Goal: Complete application form

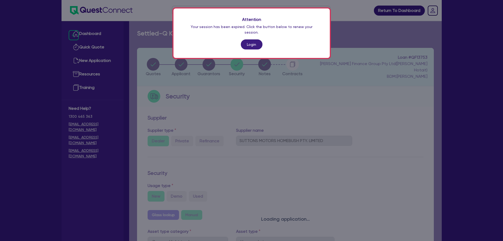
select select "CARS_AND_LIGHT_TRUCKS"
select select "VANS_AND_UTES"
drag, startPoint x: 0, startPoint y: 0, endPoint x: 248, endPoint y: 40, distance: 251.3
click at [248, 40] on link "Login" at bounding box center [252, 44] width 22 height 10
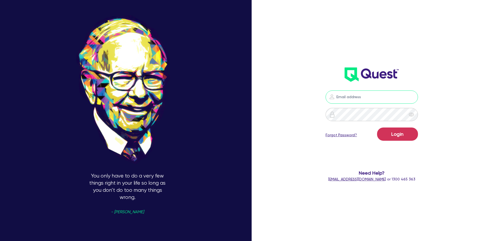
type input "[PERSON_NAME][EMAIL_ADDRESS][DOMAIN_NAME]"
click at [401, 135] on button "Login" at bounding box center [397, 133] width 41 height 13
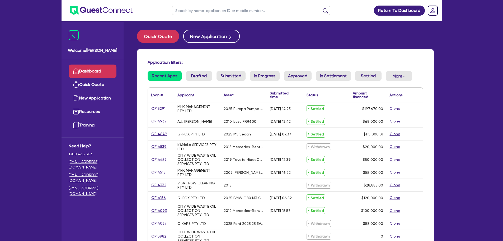
click at [235, 11] on input "text" at bounding box center [251, 10] width 158 height 9
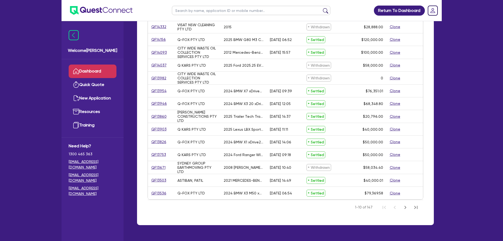
scroll to position [158, 0]
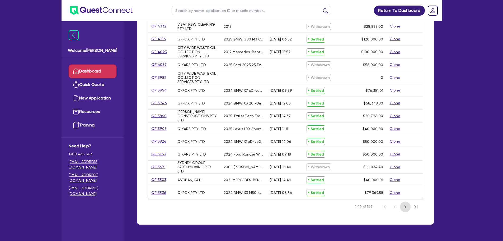
click at [404, 206] on icon "Next Page" at bounding box center [405, 206] width 6 height 6
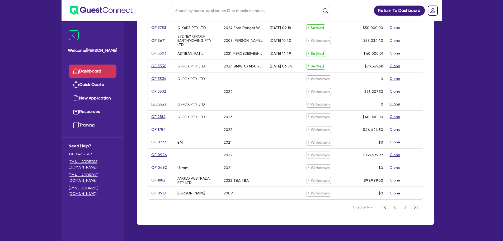
scroll to position [158, 0]
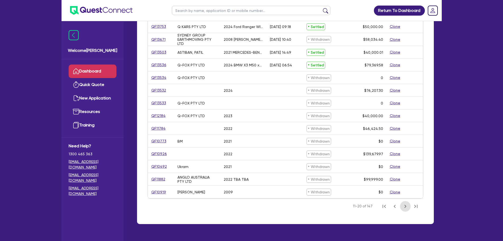
click at [406, 206] on icon "Next Page" at bounding box center [405, 205] width 2 height 3
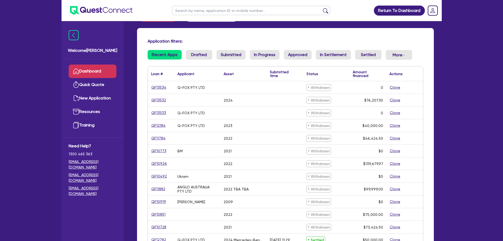
scroll to position [158, 0]
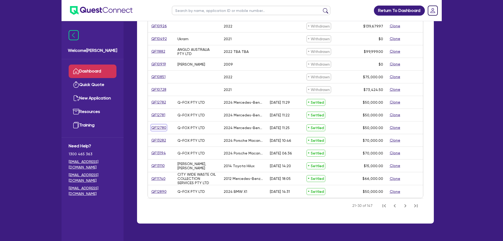
click at [159, 128] on link "QF12780" at bounding box center [159, 127] width 16 height 6
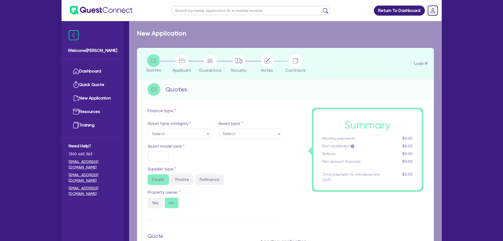
select select "CARS_AND_LIGHT_TRUCKS"
type input "2024"
type input "76,577.33"
type input "26,577.33"
type input "40"
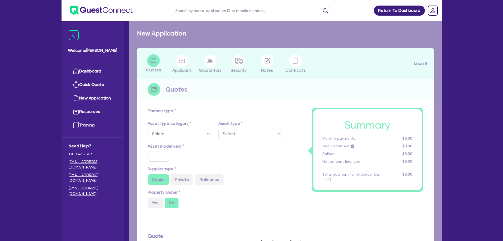
type input "30,630.93"
type input "5"
type input "2,500"
type input "14.95"
type input "495"
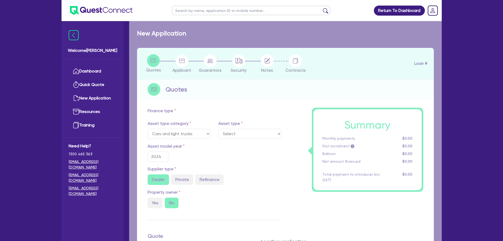
select select "PASSENGER_VEHICLES"
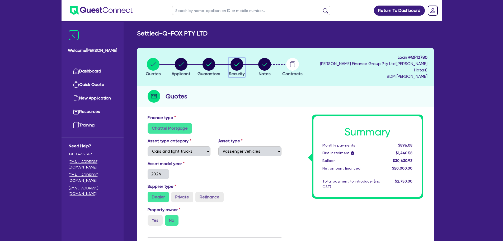
click at [241, 63] on circle "button" at bounding box center [236, 64] width 13 height 13
select select "CARS_AND_LIGHT_TRUCKS"
select select "PASSENGER_VEHICLES"
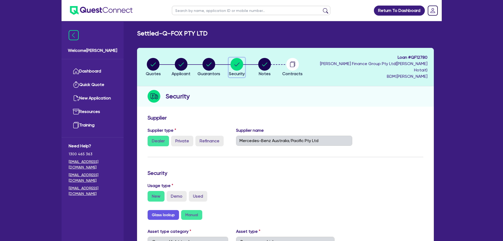
select select "CARS_AND_LIGHT_TRUCKS"
select select "PASSENGER_VEHICLES"
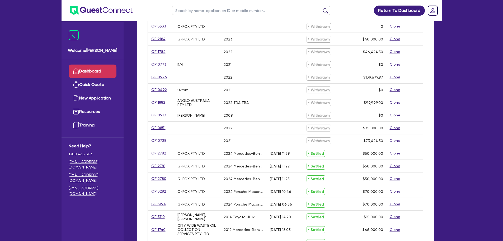
scroll to position [158, 0]
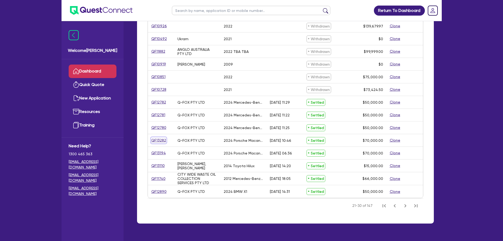
click at [162, 140] on link "QF13282" at bounding box center [158, 140] width 15 height 6
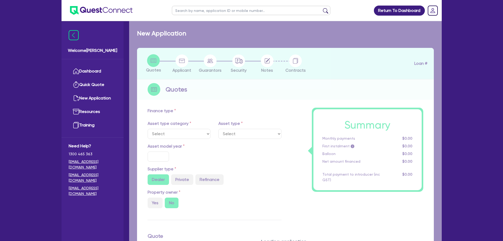
select select "CARS_AND_LIGHT_TRUCKS"
type input "2024"
type input "113,445.02"
type input "43,445.02"
type input "50"
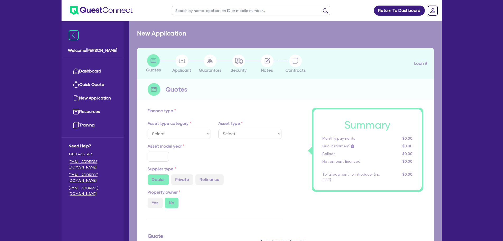
type input "56,722.51"
type input "5"
type input "3,500"
radio input "true"
type input "14.95"
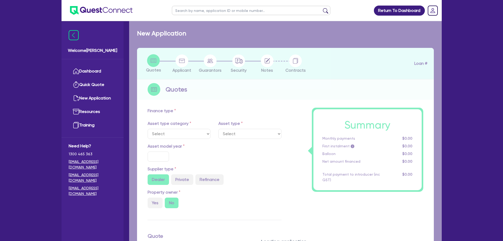
type input "495"
select select "PASSENGER_VEHICLES"
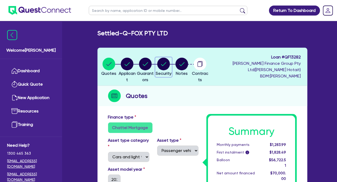
click at [170, 66] on circle "button" at bounding box center [163, 64] width 13 height 13
select select "CARS_AND_LIGHT_TRUCKS"
select select "PASSENGER_VEHICLES"
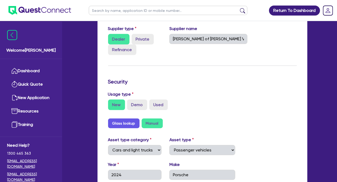
scroll to position [78, 0]
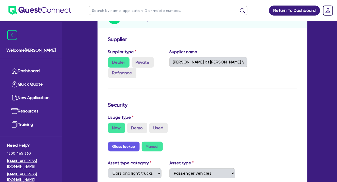
select select "CARS_AND_LIGHT_TRUCKS"
select select "PASSENGER_VEHICLES"
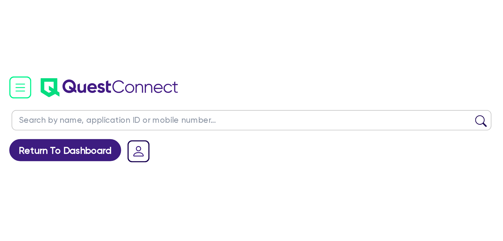
scroll to position [173, 0]
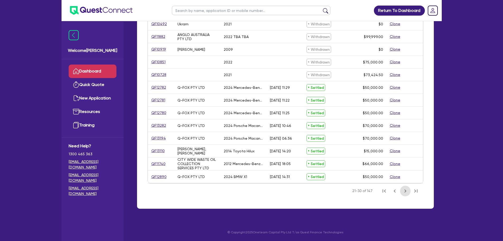
click at [405, 189] on icon "Next Page" at bounding box center [405, 190] width 2 height 3
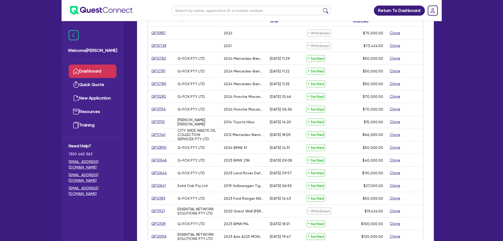
scroll to position [68, 0]
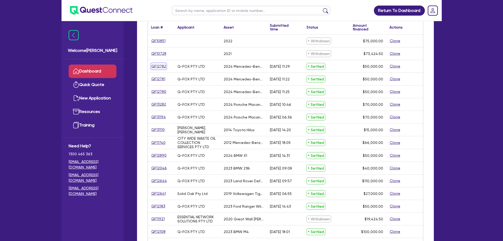
click at [162, 67] on link "QF12782" at bounding box center [158, 66] width 15 height 6
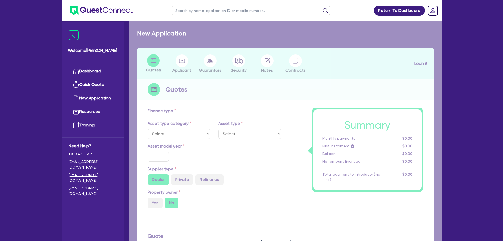
select select "CARS_AND_LIGHT_TRUCKS"
type input "2024"
type input "76,577.33"
type input "26,577.33"
type input "40"
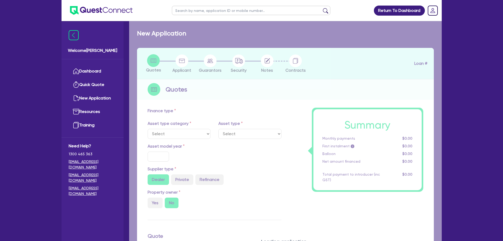
type input "30,630.93"
type input "5"
type input "2,500"
type input "14.95"
type input "495"
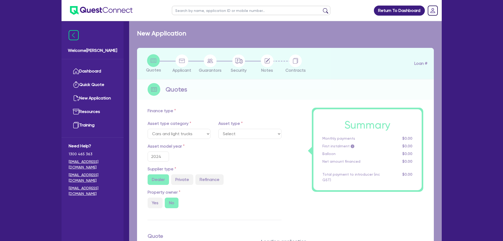
select select "PASSENGER_VEHICLES"
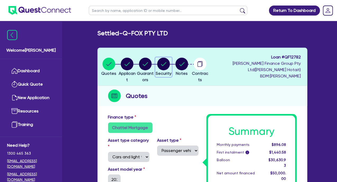
drag, startPoint x: 176, startPoint y: 65, endPoint x: 182, endPoint y: 68, distance: 6.7
click at [170, 65] on circle "button" at bounding box center [163, 64] width 13 height 13
select select "CARS_AND_LIGHT_TRUCKS"
select select "PASSENGER_VEHICLES"
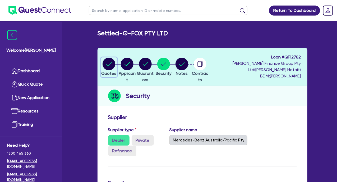
drag, startPoint x: 111, startPoint y: 66, endPoint x: 114, endPoint y: 68, distance: 3.3
click at [111, 66] on circle "button" at bounding box center [108, 64] width 13 height 13
select select "CARS_AND_LIGHT_TRUCKS"
select select "PASSENGER_VEHICLES"
